Goal: Transaction & Acquisition: Book appointment/travel/reservation

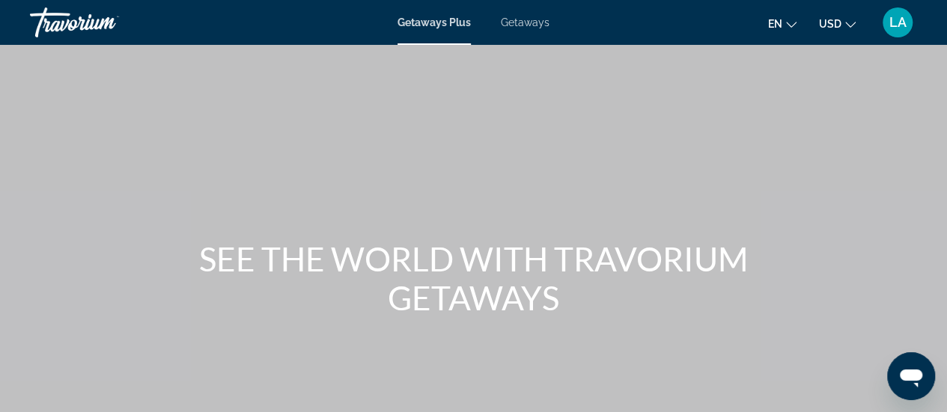
click at [453, 36] on div "Getaways Plus Getaways en English Español Français Italiano Português русский U…" at bounding box center [473, 22] width 947 height 39
click at [443, 22] on span "Getaways Plus" at bounding box center [433, 22] width 73 height 12
click at [442, 19] on span "Getaways Plus" at bounding box center [433, 22] width 73 height 12
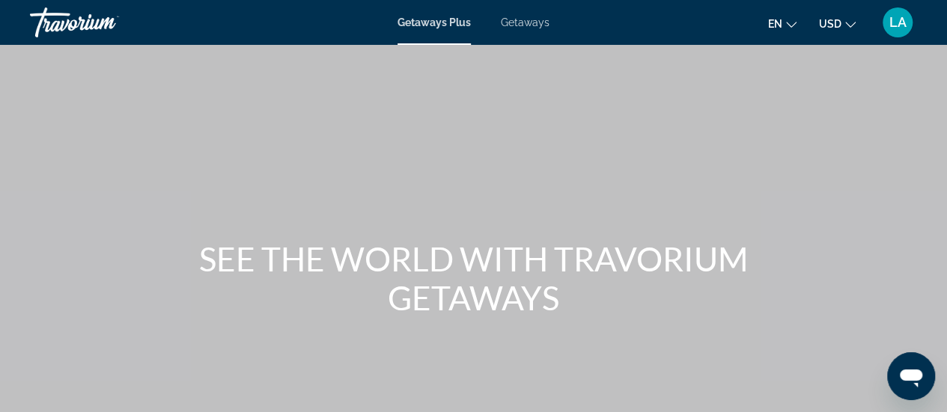
click at [442, 19] on span "Getaways Plus" at bounding box center [433, 22] width 73 height 12
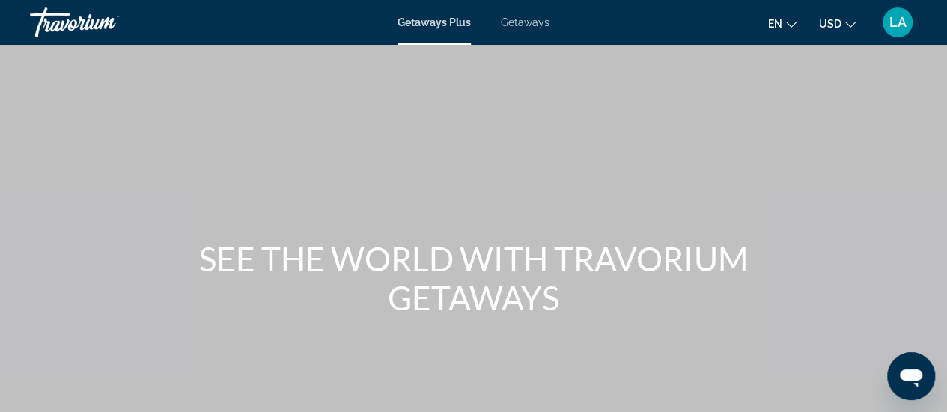
click at [442, 19] on span "Getaways Plus" at bounding box center [433, 22] width 73 height 12
click at [456, 23] on span "Getaways Plus" at bounding box center [433, 22] width 73 height 12
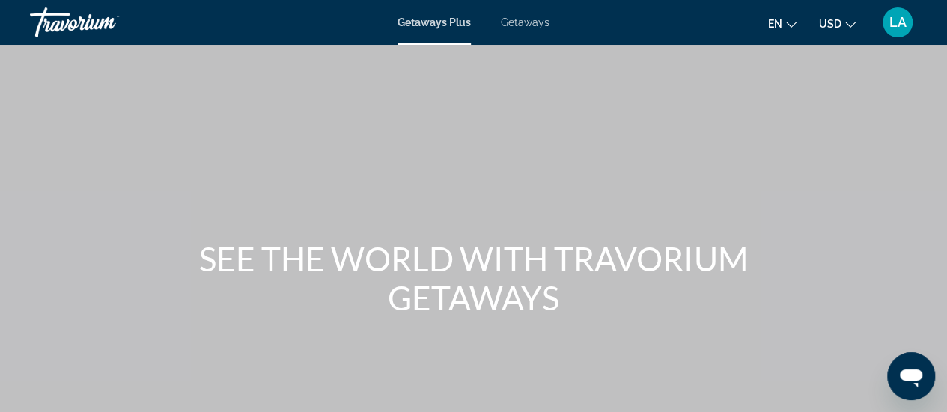
click at [456, 23] on span "Getaways Plus" at bounding box center [433, 22] width 73 height 12
click at [463, 20] on span "Getaways Plus" at bounding box center [433, 22] width 73 height 12
click at [537, 23] on span "Getaways" at bounding box center [525, 22] width 49 height 12
click at [451, 20] on span "Getaways Plus" at bounding box center [433, 22] width 73 height 12
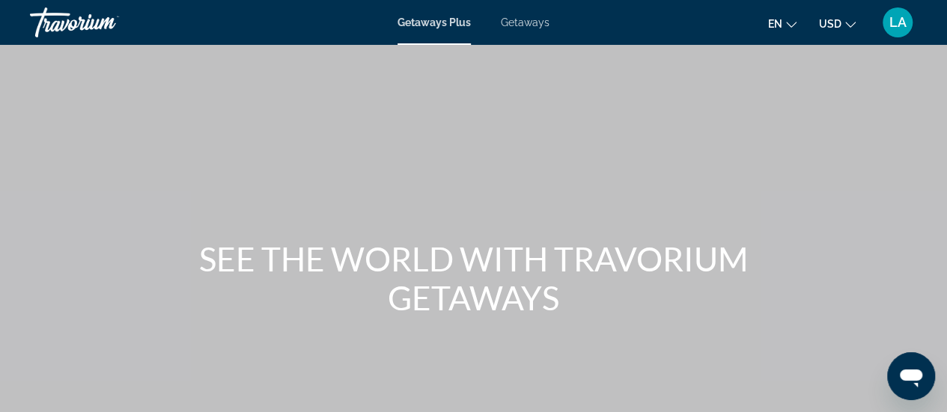
click at [431, 23] on span "Getaways Plus" at bounding box center [433, 22] width 73 height 12
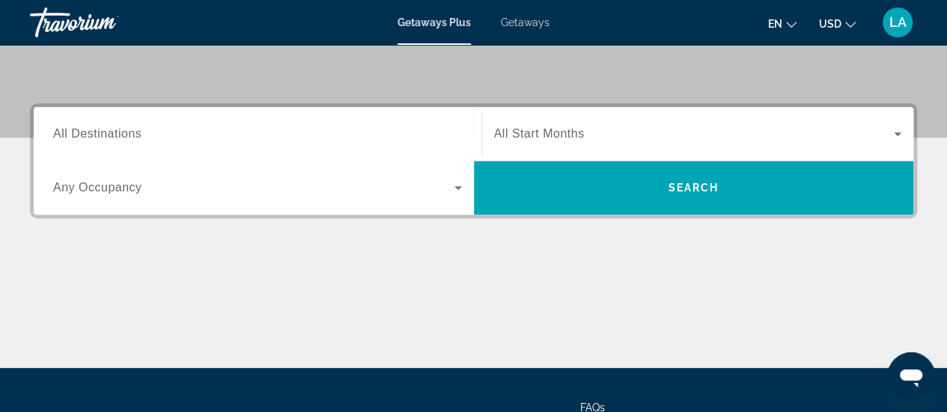
scroll to position [292, 0]
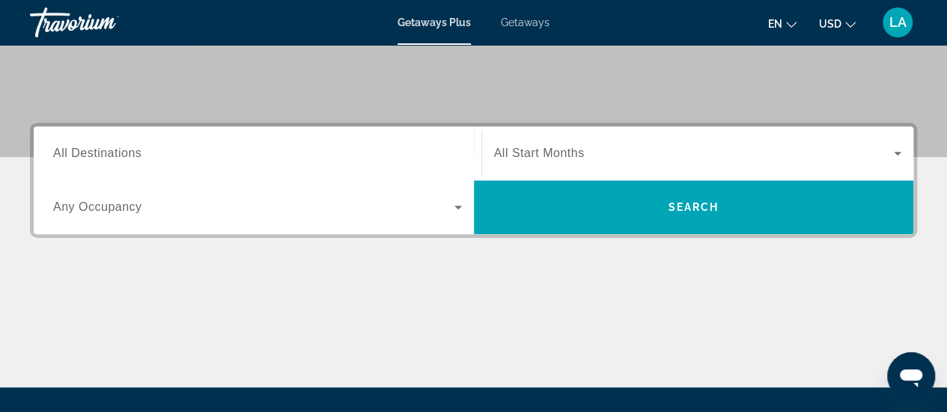
click at [181, 150] on input "Destination All Destinations" at bounding box center [257, 154] width 409 height 18
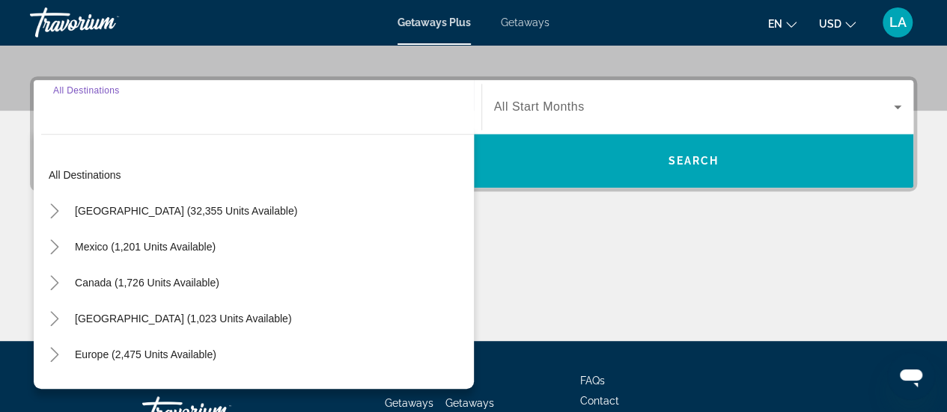
scroll to position [365, 0]
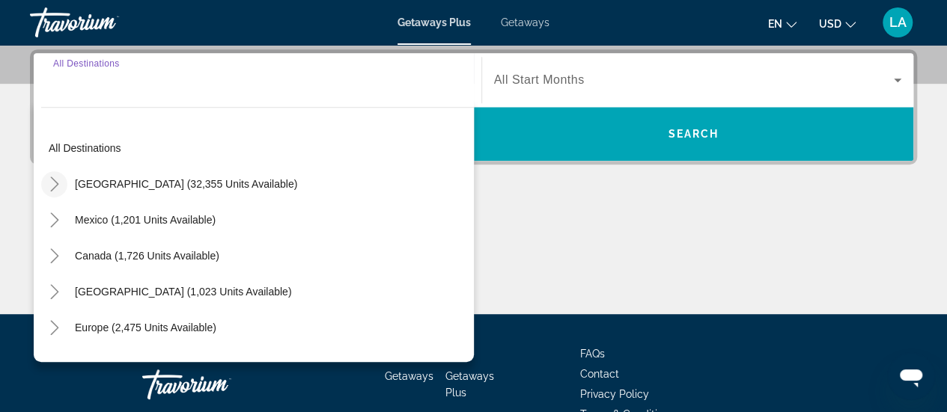
click at [61, 191] on mat-icon "Toggle United States (32,355 units available)" at bounding box center [54, 184] width 26 height 26
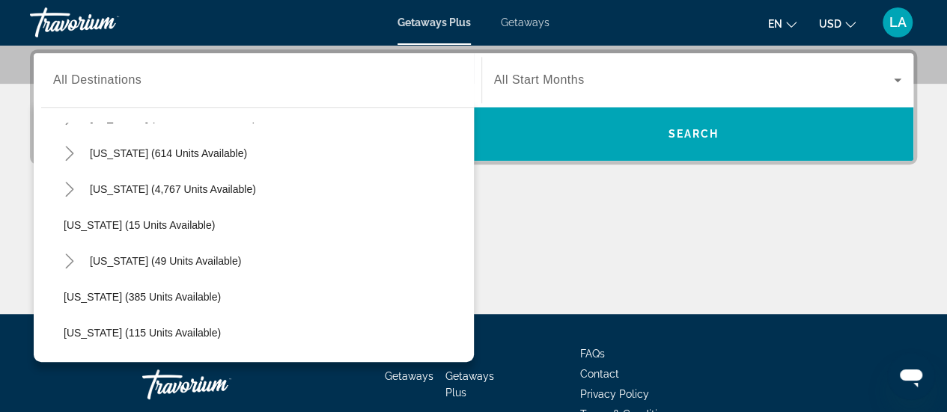
scroll to position [177, 0]
click at [75, 193] on icon "Toggle Florida (4,767 units available)" at bounding box center [69, 187] width 15 height 15
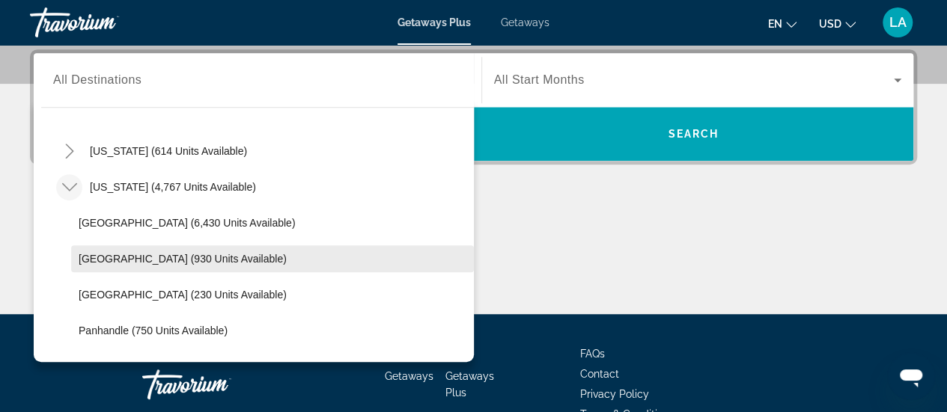
click at [118, 258] on span "[GEOGRAPHIC_DATA] (930 units available)" at bounding box center [183, 259] width 208 height 12
type input "**********"
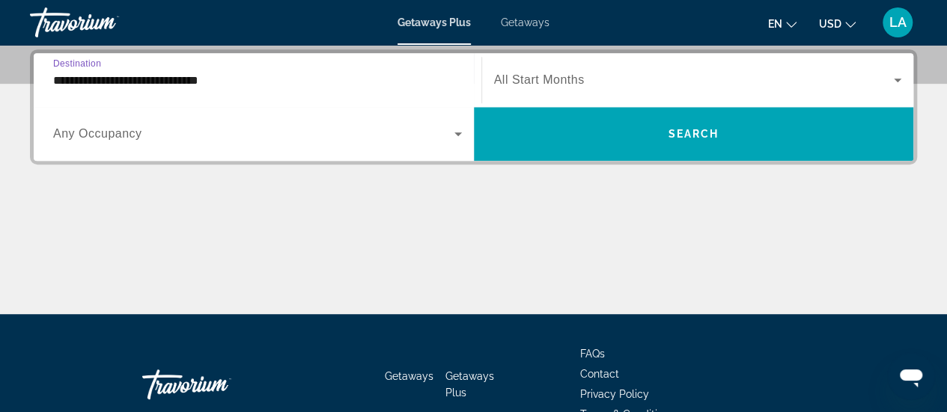
click at [458, 129] on icon "Search widget" at bounding box center [458, 134] width 18 height 18
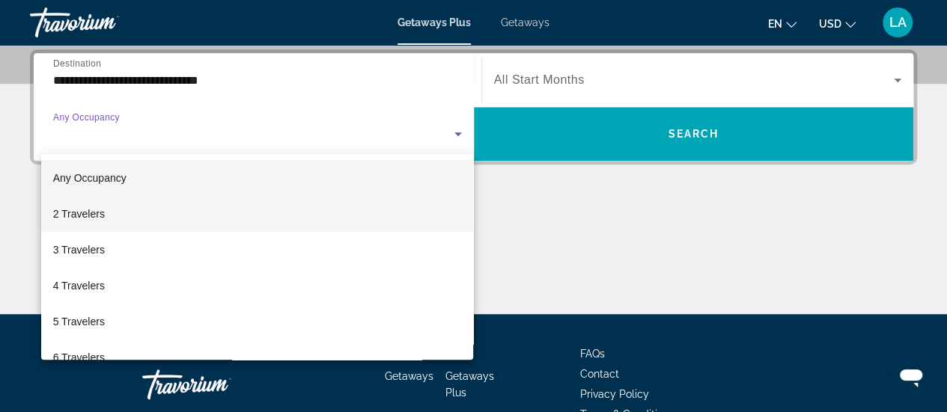
click at [103, 212] on span "2 Travelers" at bounding box center [79, 214] width 52 height 18
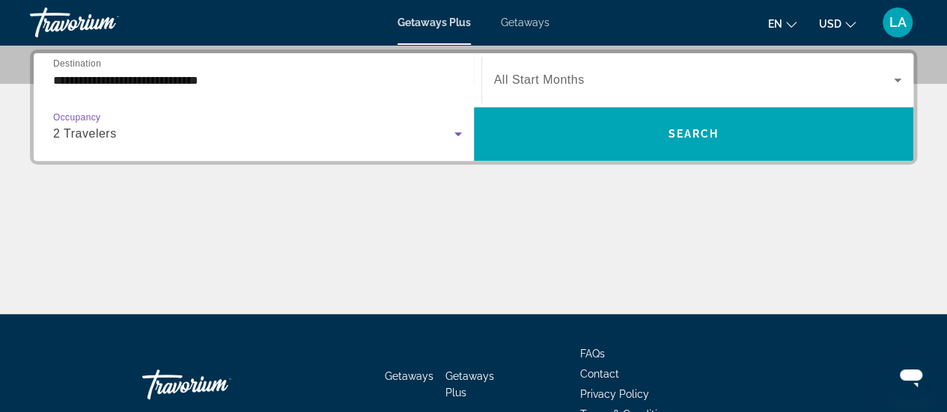
click at [897, 77] on icon "Search widget" at bounding box center [897, 80] width 18 height 18
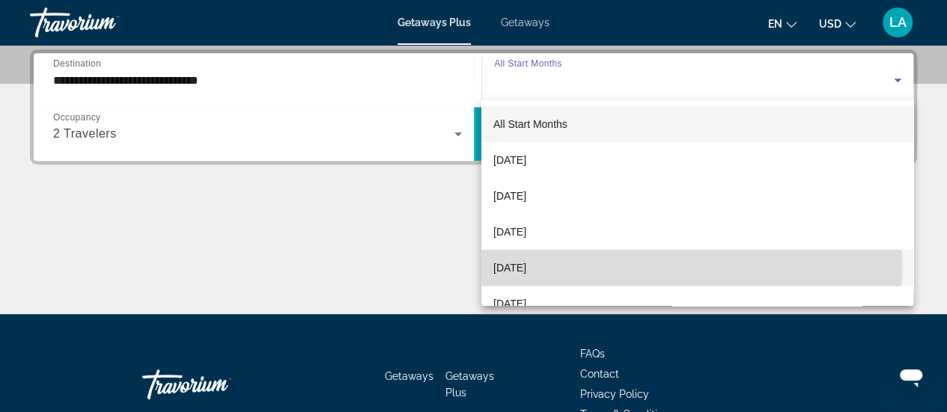
click at [526, 266] on span "[DATE]" at bounding box center [509, 268] width 33 height 18
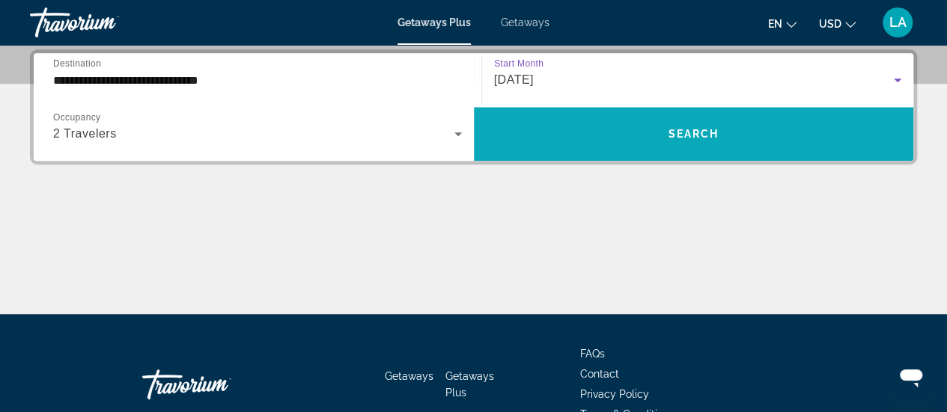
click at [706, 128] on span "Search" at bounding box center [693, 134] width 51 height 12
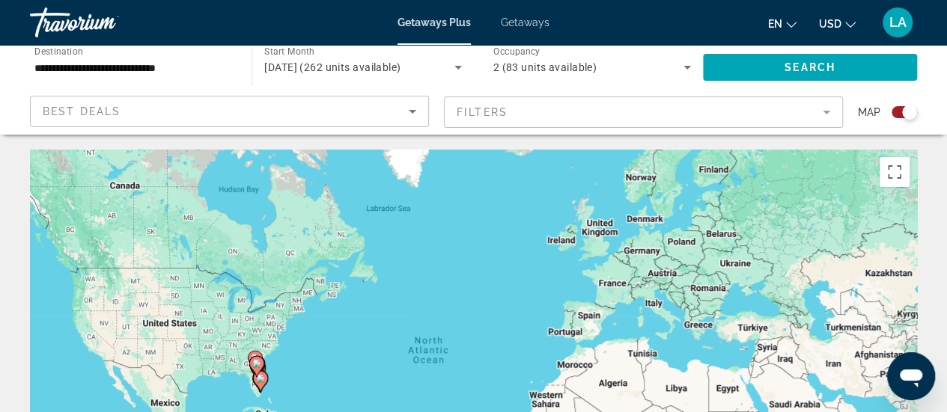
click at [528, 48] on span "Occupancy" at bounding box center [516, 51] width 47 height 10
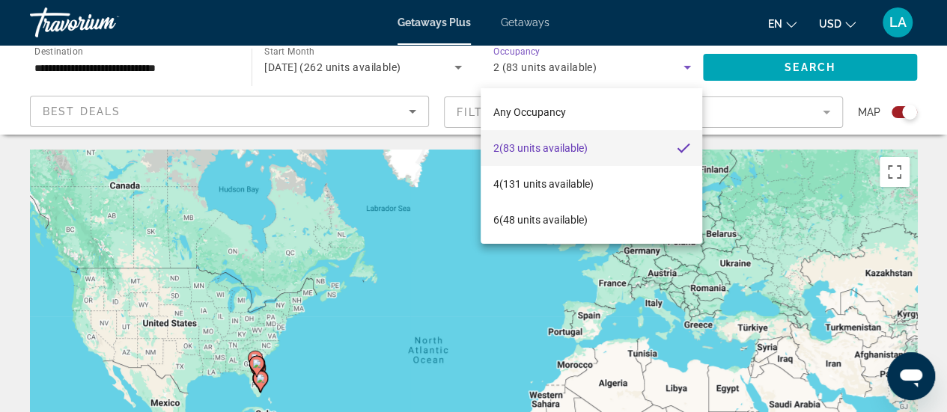
click at [543, 33] on div at bounding box center [473, 206] width 947 height 412
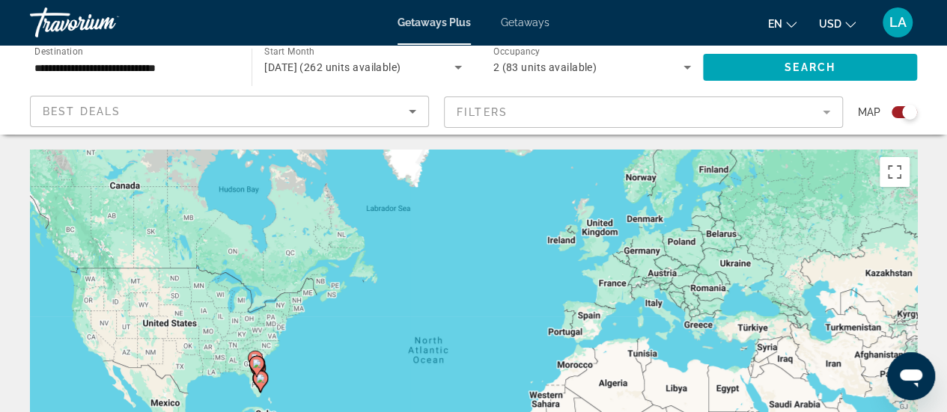
click at [537, 25] on span "Getaways" at bounding box center [525, 22] width 49 height 12
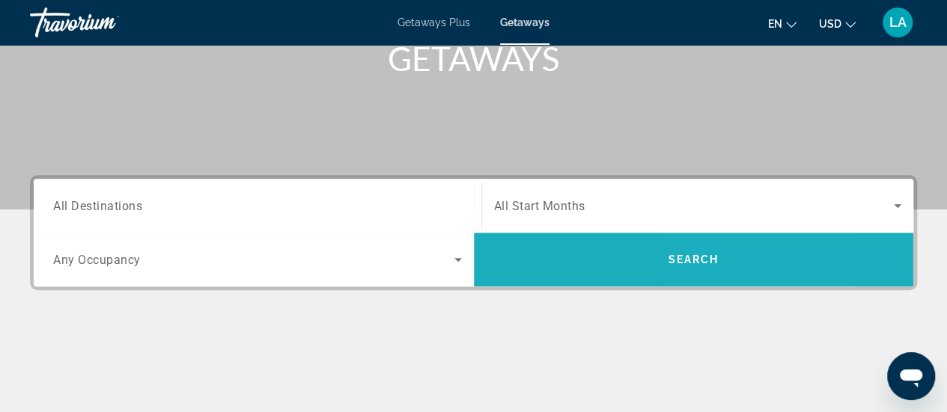
scroll to position [222, 0]
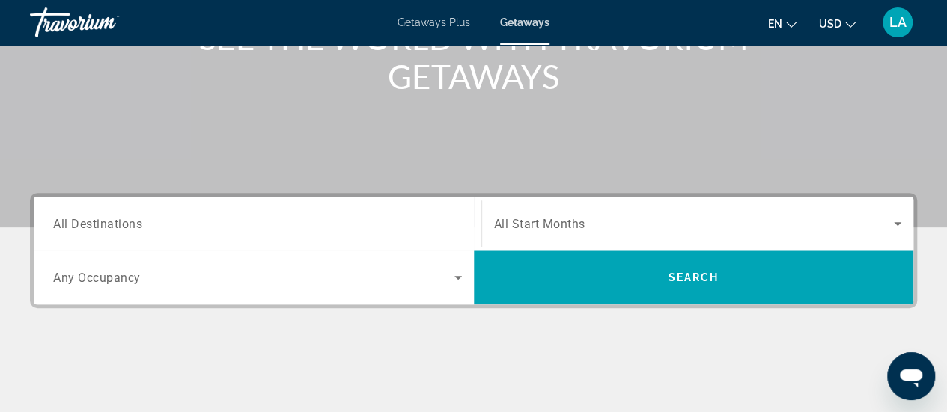
click at [404, 219] on input "Destination All Destinations" at bounding box center [257, 225] width 409 height 18
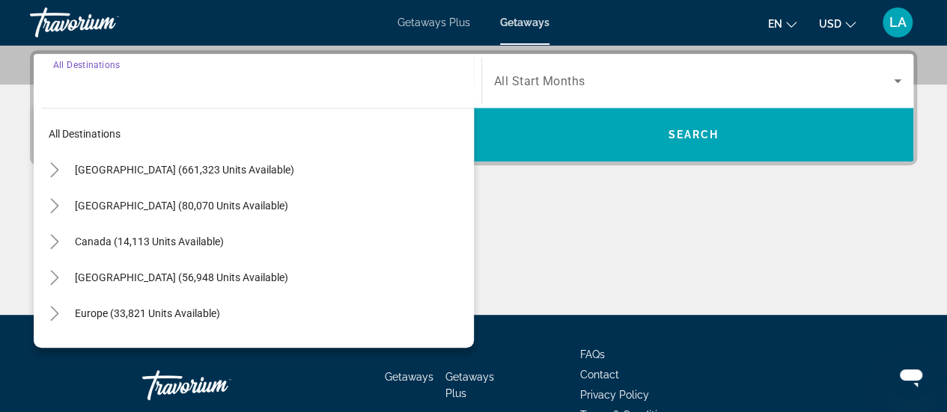
scroll to position [365, 0]
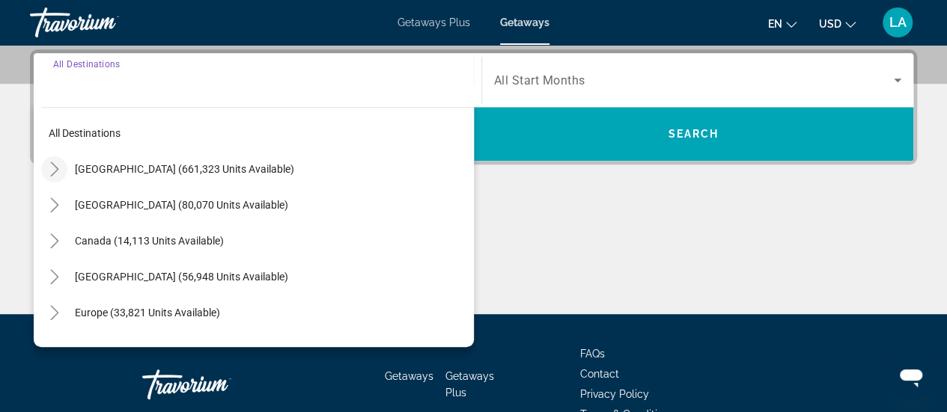
click at [58, 174] on icon "Toggle United States (661,323 units available)" at bounding box center [54, 169] width 15 height 15
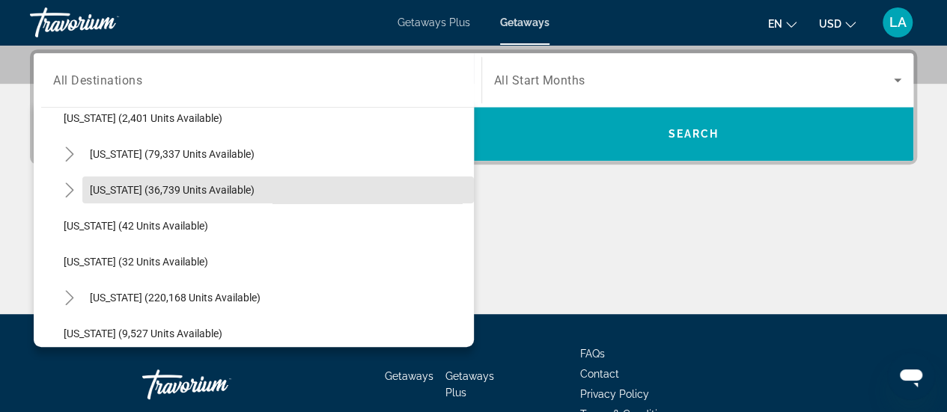
scroll to position [180, 0]
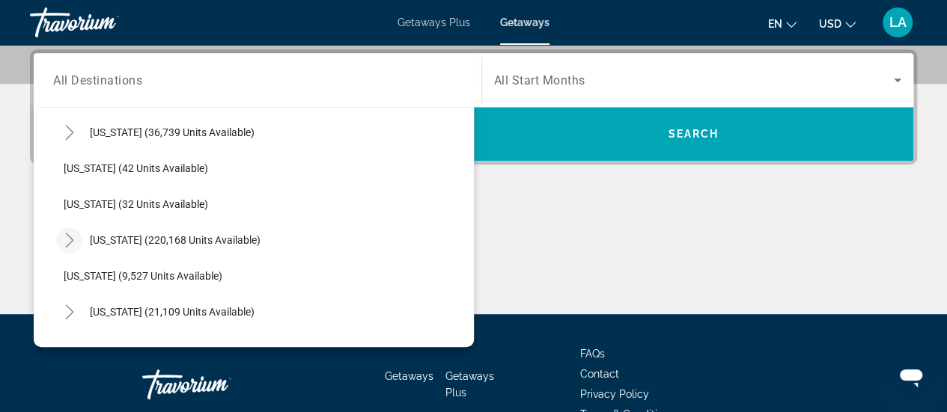
click at [75, 241] on icon "Toggle Florida (220,168 units available)" at bounding box center [69, 240] width 15 height 15
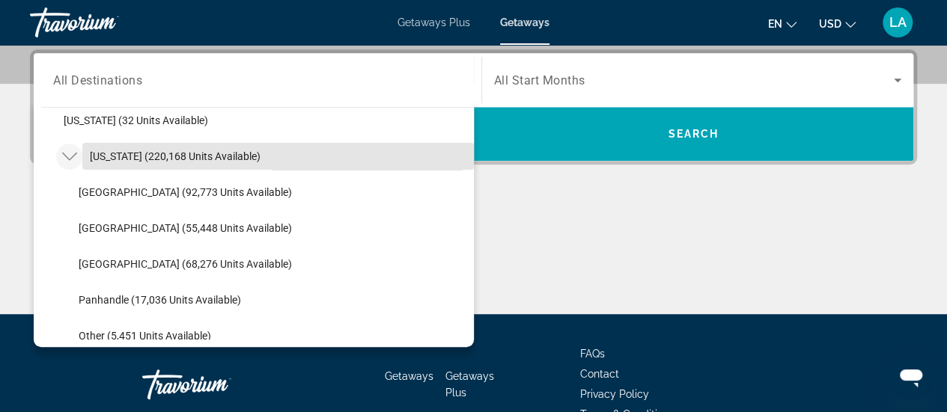
scroll to position [266, 0]
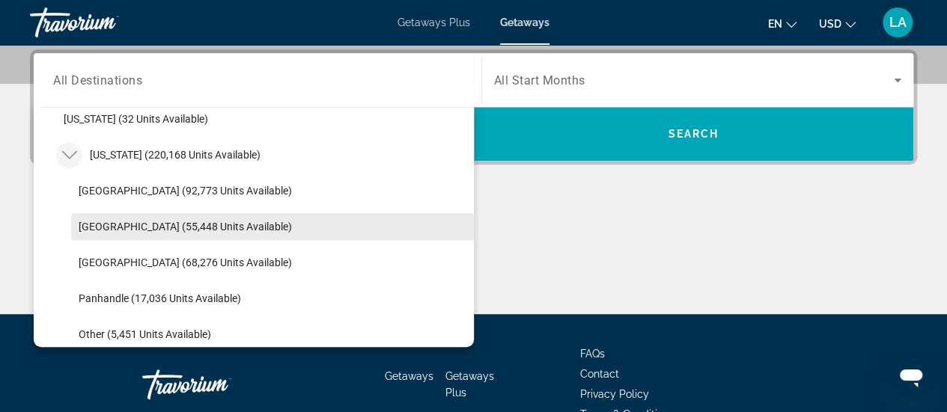
click at [160, 227] on span "[GEOGRAPHIC_DATA] (55,448 units available)" at bounding box center [185, 227] width 213 height 12
type input "**********"
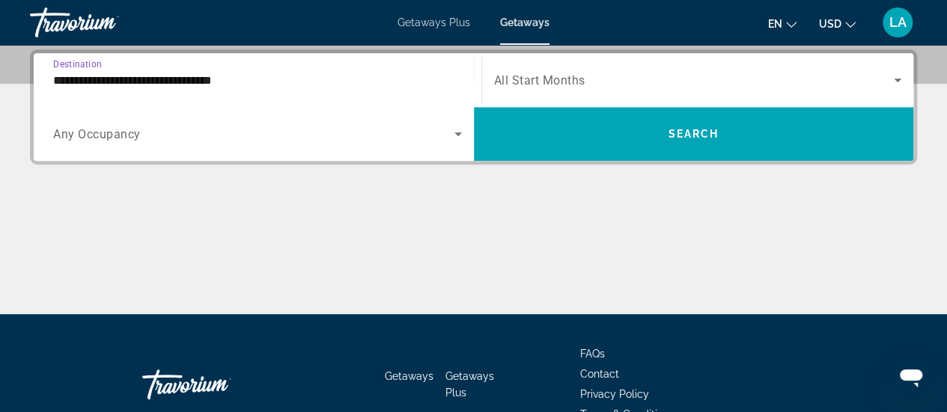
click at [896, 81] on icon "Search widget" at bounding box center [897, 80] width 18 height 18
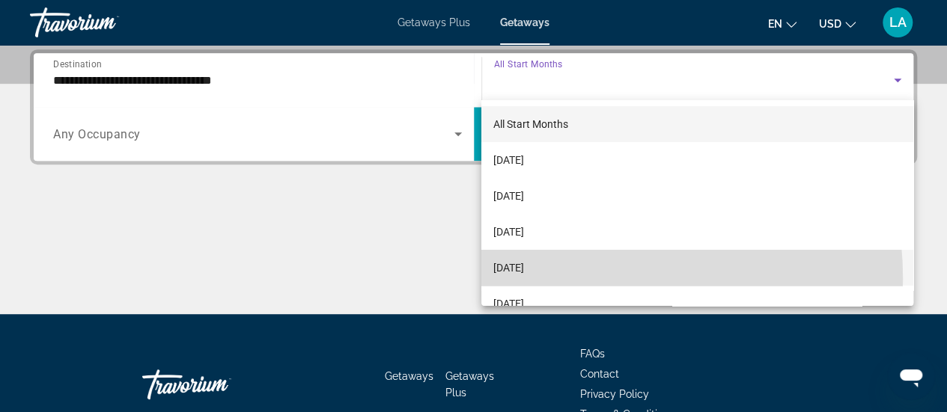
click at [558, 279] on mat-option "[DATE]" at bounding box center [697, 268] width 432 height 36
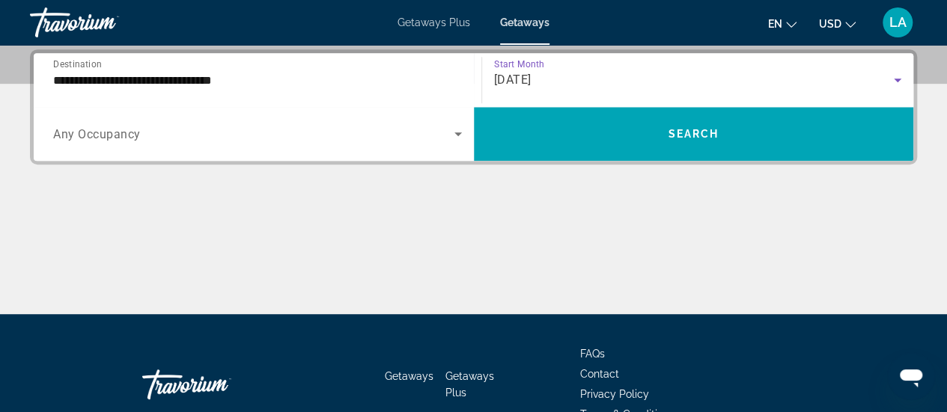
click at [448, 135] on span "Search widget" at bounding box center [253, 134] width 401 height 18
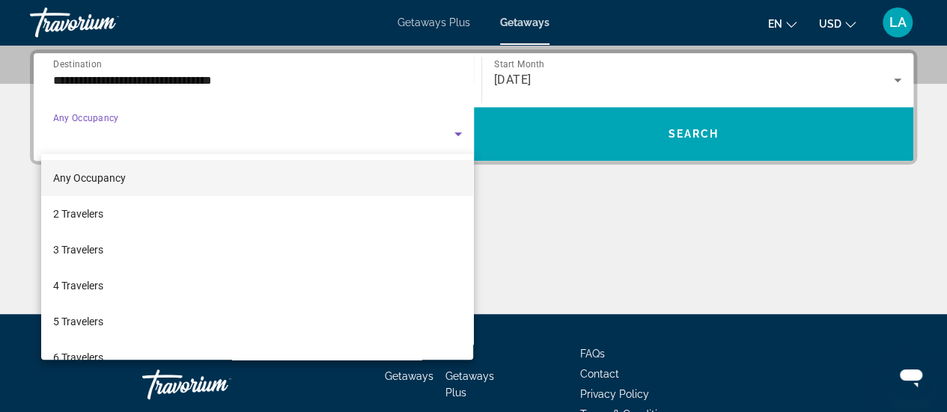
click at [453, 130] on div at bounding box center [473, 206] width 947 height 412
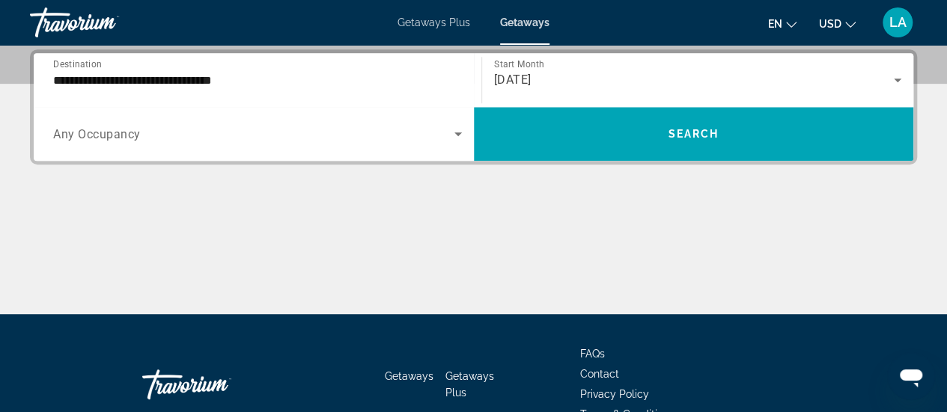
click at [442, 136] on span "Search widget" at bounding box center [253, 134] width 401 height 18
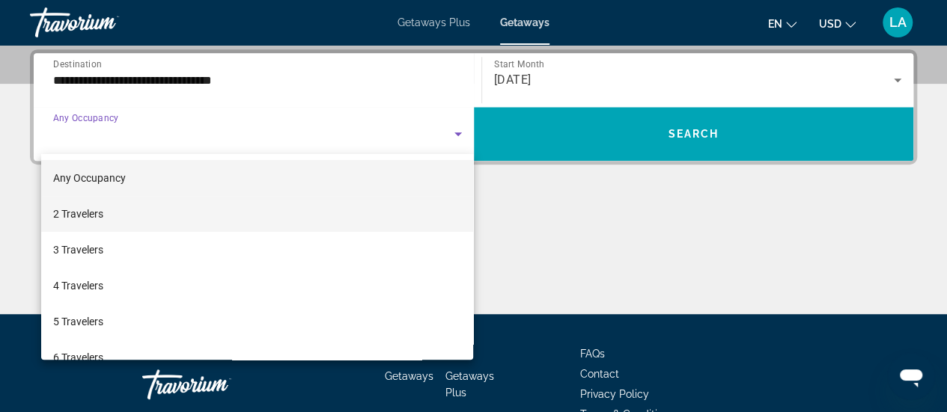
click at [127, 220] on mat-option "2 Travelers" at bounding box center [257, 214] width 433 height 36
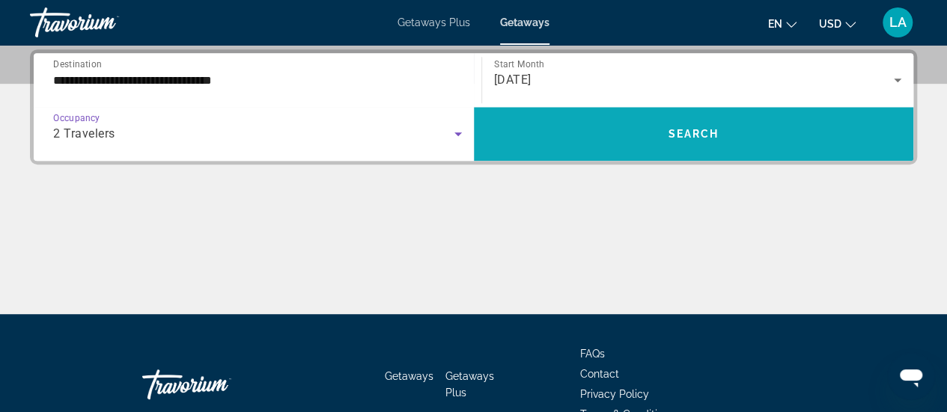
click at [718, 136] on span "Search widget" at bounding box center [694, 134] width 440 height 36
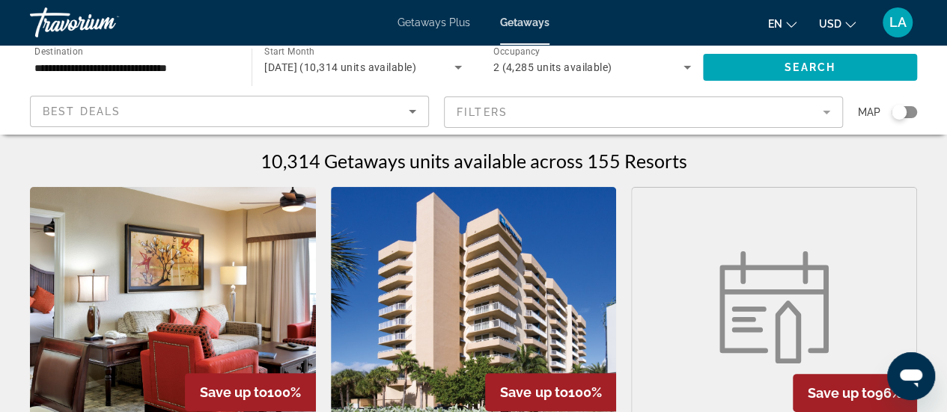
click at [419, 112] on icon "Sort by" at bounding box center [412, 112] width 18 height 18
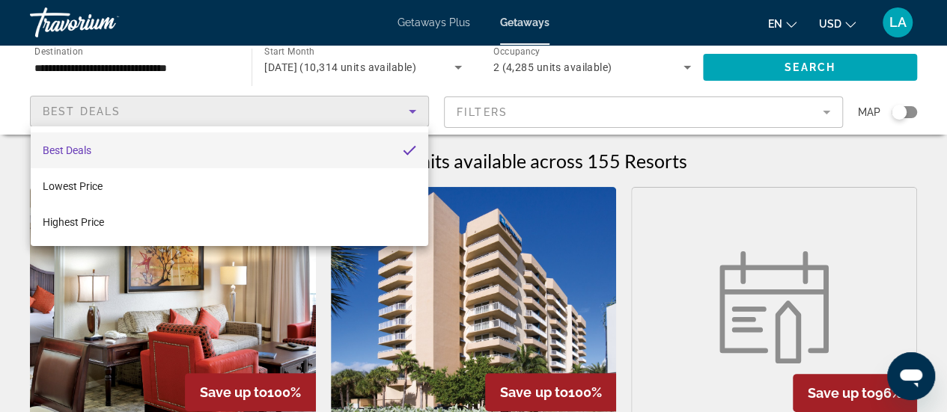
click at [823, 120] on div at bounding box center [473, 206] width 947 height 412
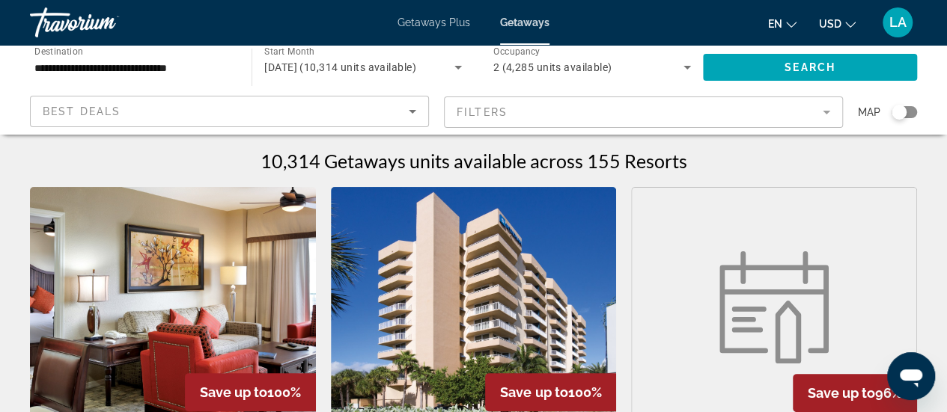
click at [820, 115] on mat-form-field "Filters" at bounding box center [643, 112] width 399 height 31
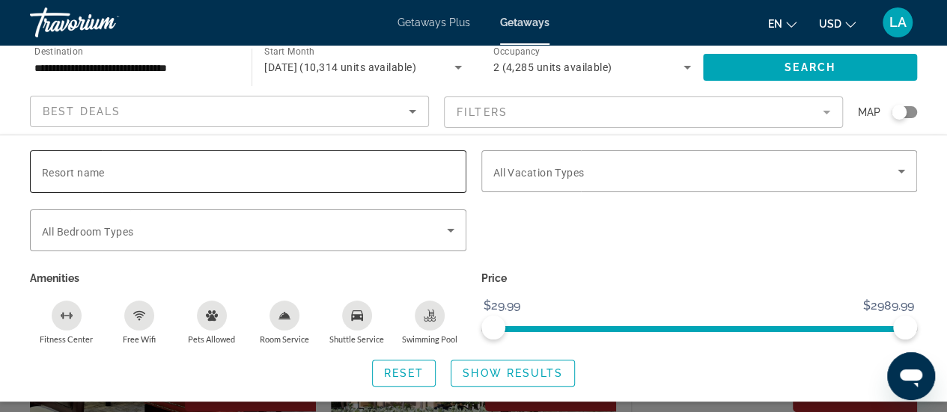
click at [68, 172] on span "Resort name" at bounding box center [73, 173] width 63 height 12
click at [68, 172] on input "Resort name" at bounding box center [248, 172] width 412 height 18
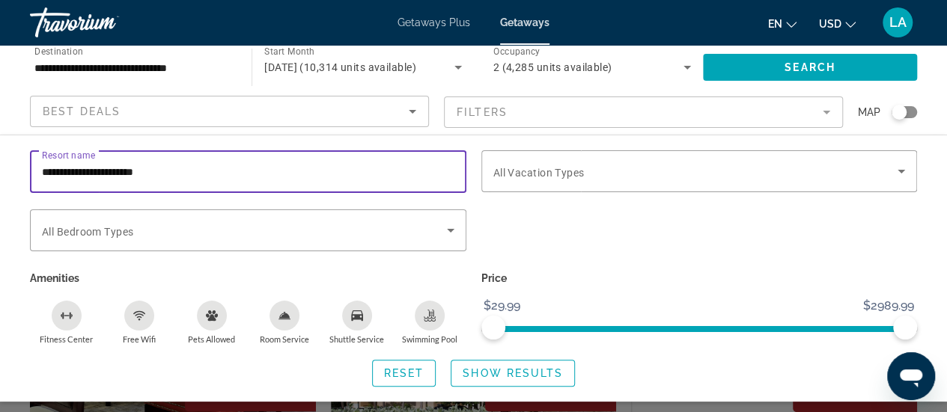
type input "**********"
click at [823, 67] on span "Search" at bounding box center [809, 67] width 51 height 12
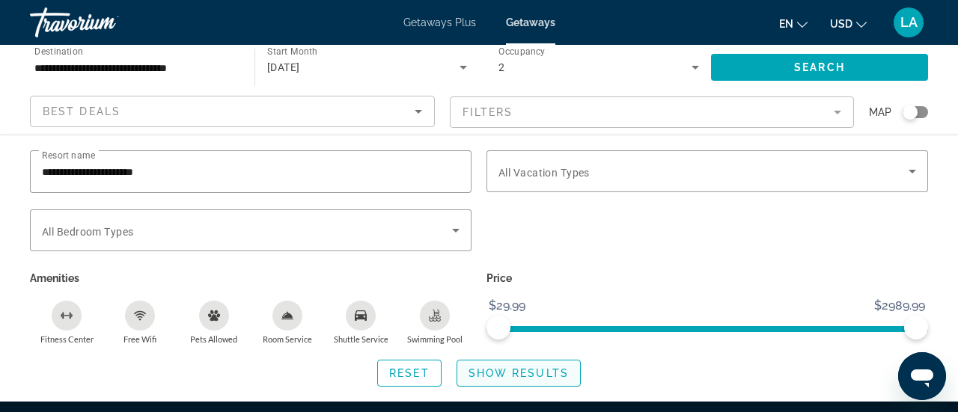
click at [528, 368] on span "Show Results" at bounding box center [518, 373] width 100 height 12
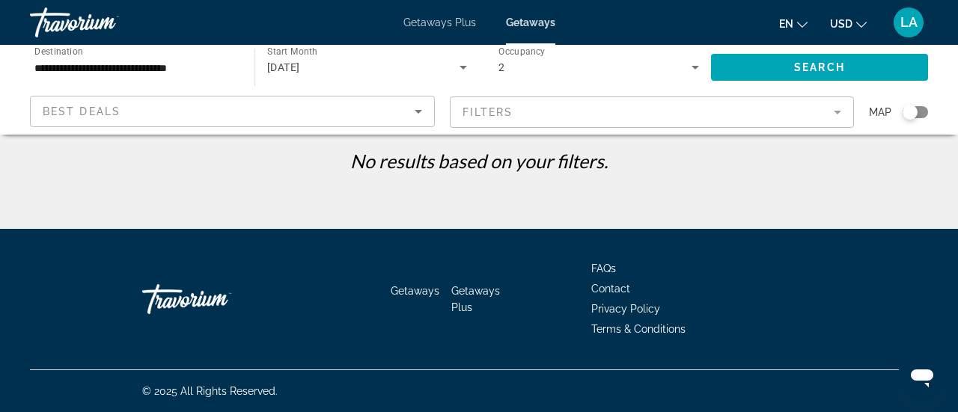
click at [706, 126] on mat-form-field "Filters" at bounding box center [652, 112] width 405 height 31
